Goal: Task Accomplishment & Management: Manage account settings

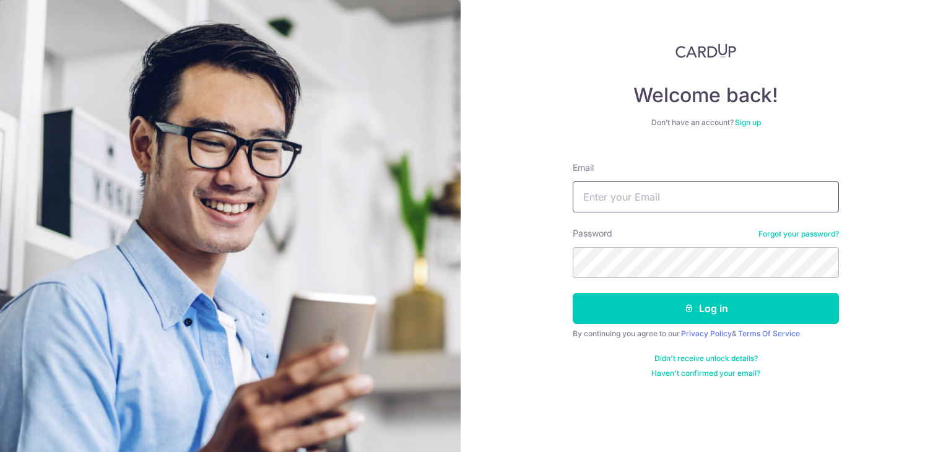
click at [701, 202] on input "Email" at bounding box center [706, 196] width 266 height 31
type input "[PERSON_NAME][EMAIL_ADDRESS][DOMAIN_NAME]"
click at [573, 293] on button "Log in" at bounding box center [706, 308] width 266 height 31
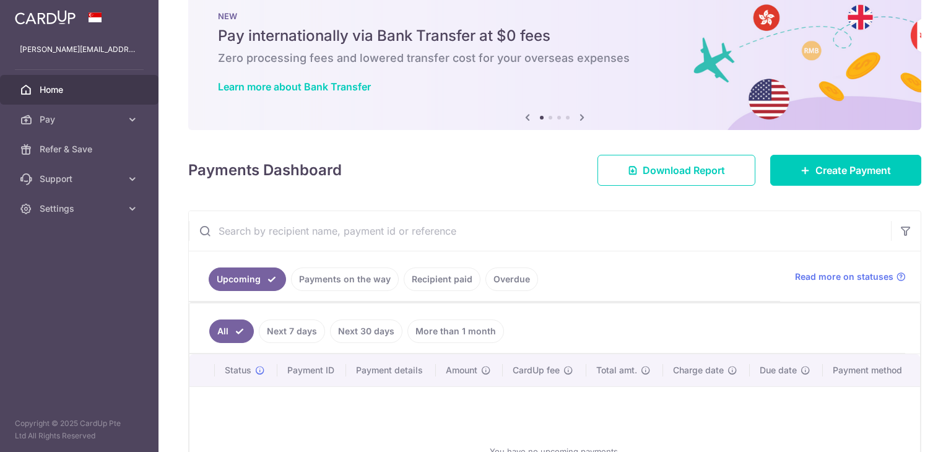
scroll to position [27, 0]
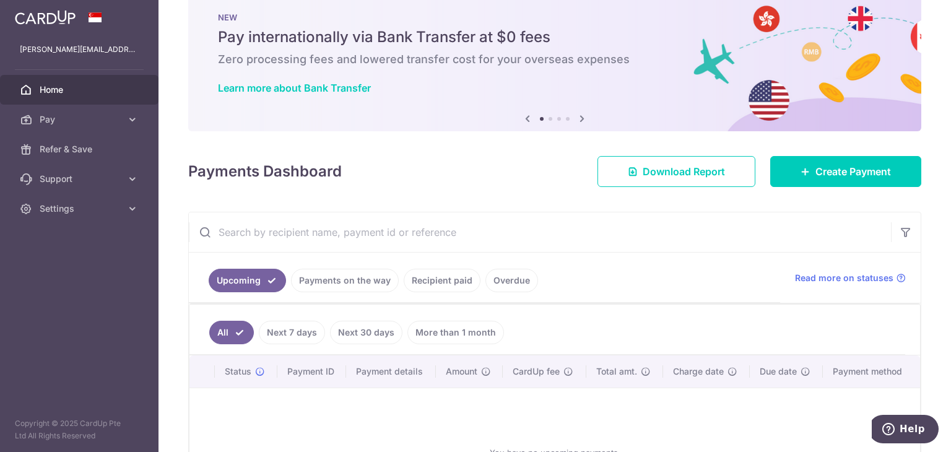
drag, startPoint x: 417, startPoint y: 279, endPoint x: 388, endPoint y: 285, distance: 29.9
click at [418, 279] on link "Recipient paid" at bounding box center [442, 281] width 77 height 24
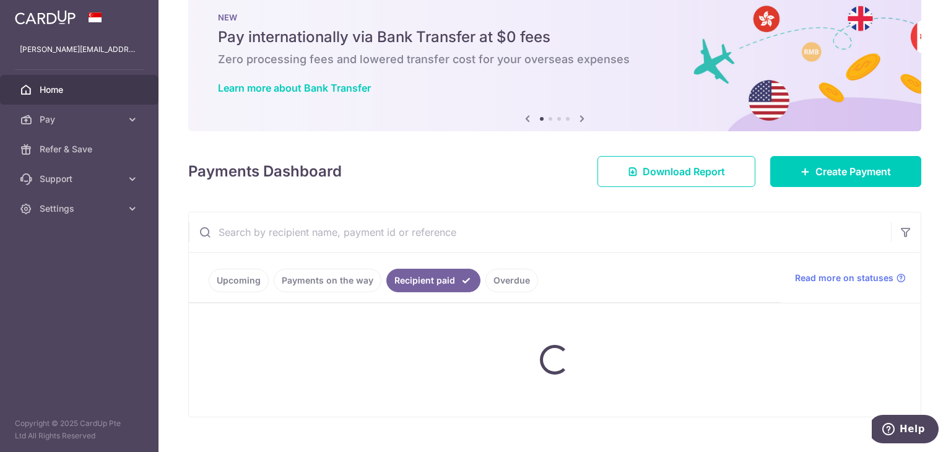
scroll to position [21, 0]
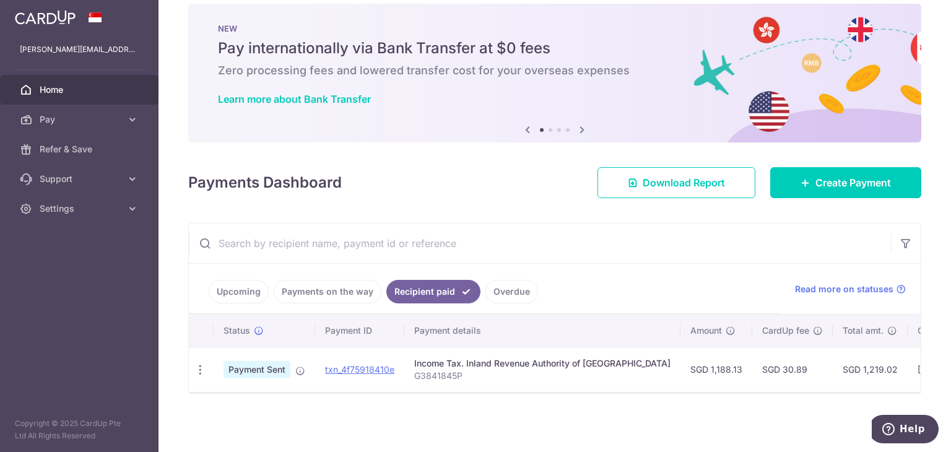
click at [355, 357] on td "txn_4f75918410e" at bounding box center [359, 369] width 89 height 45
click at [357, 365] on link "txn_4f75918410e" at bounding box center [359, 369] width 69 height 11
